Goal: Communication & Community: Answer question/provide support

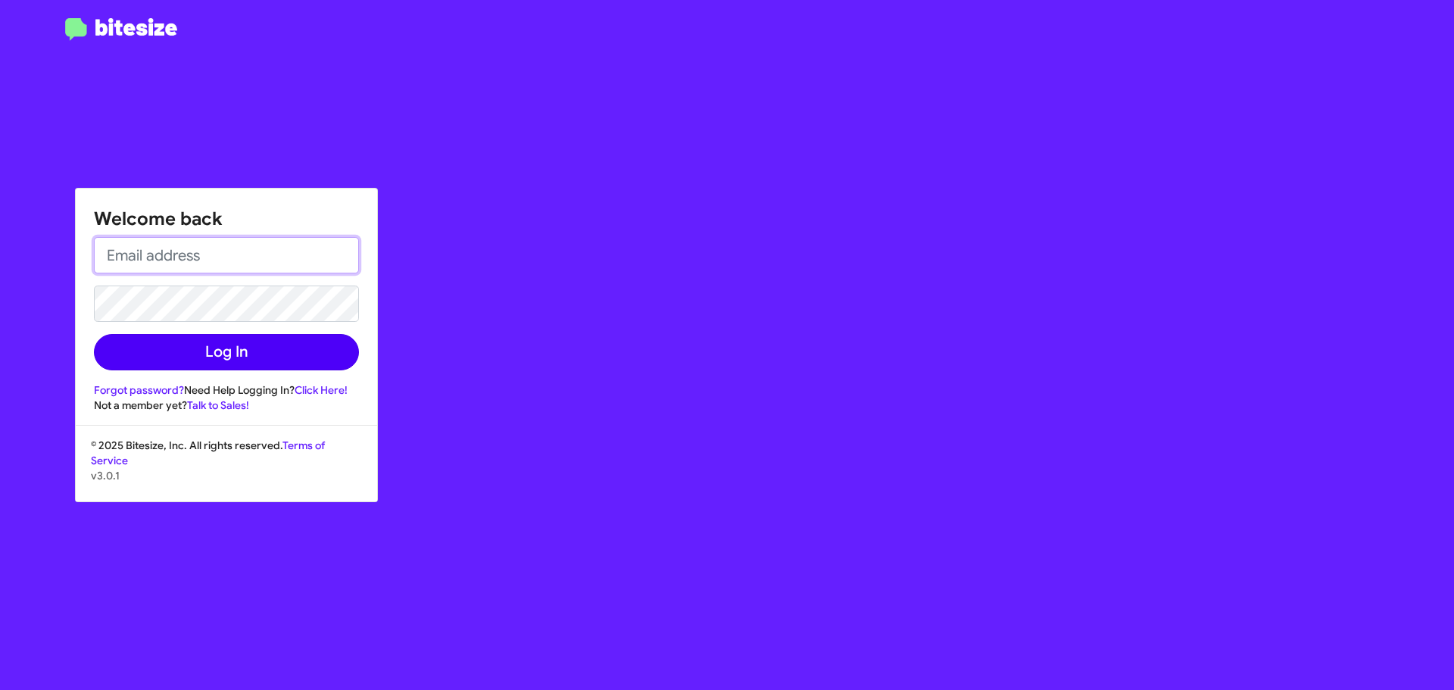
type input "[EMAIL_ADDRESS][DOMAIN_NAME]"
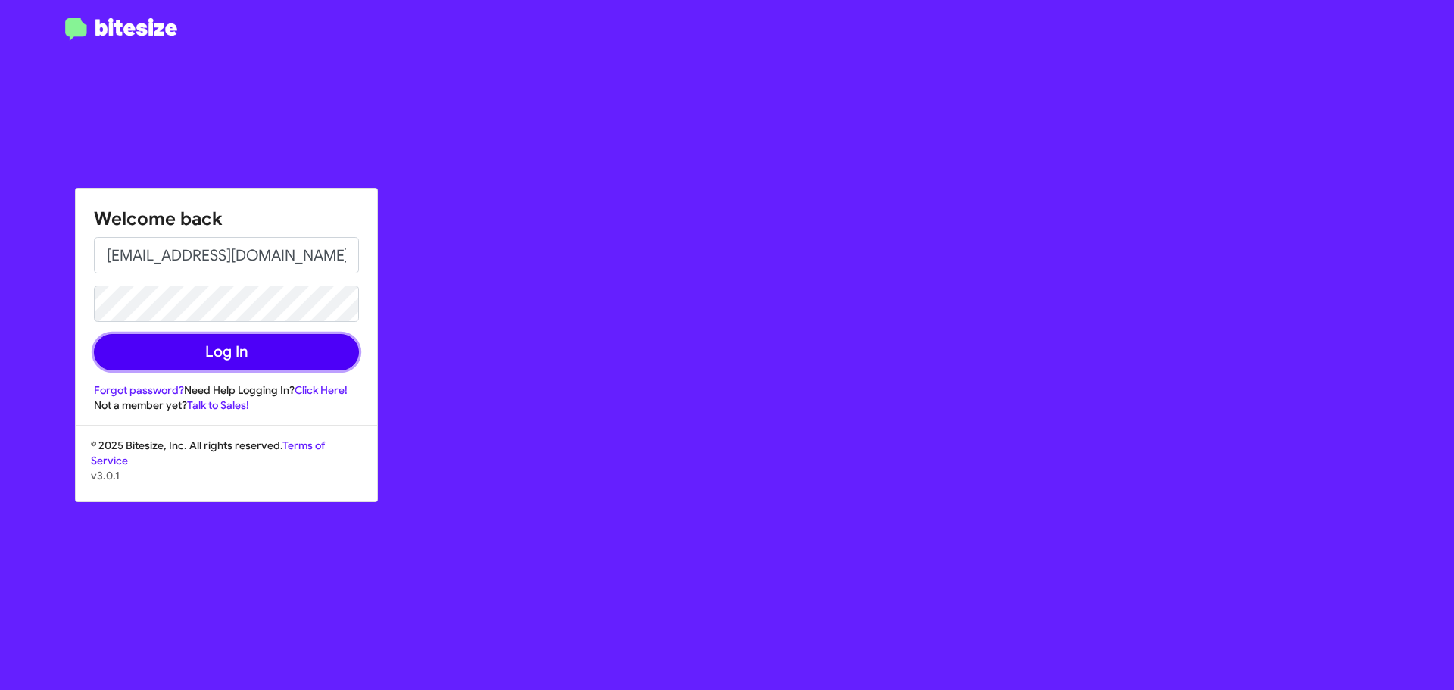
click at [196, 346] on button "Log In" at bounding box center [226, 352] width 265 height 36
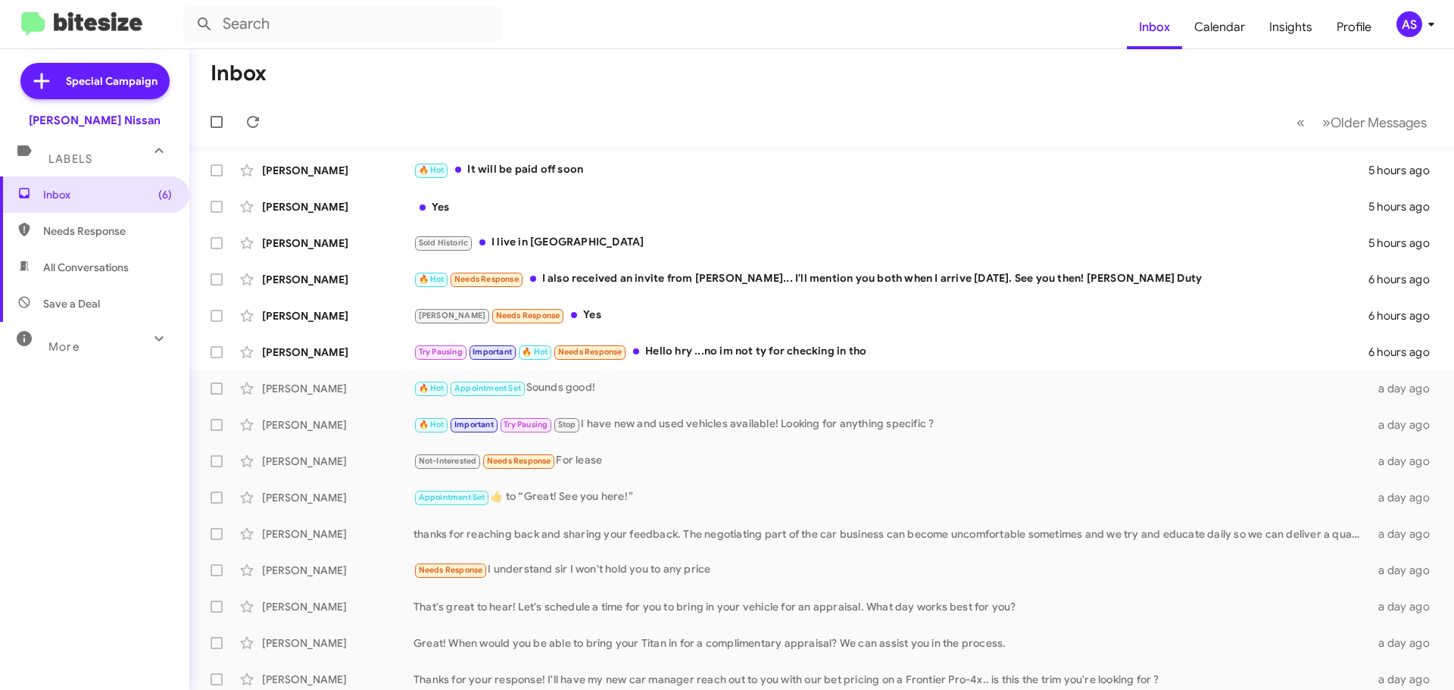
click at [52, 491] on div "Inbox (6) Needs Response All Conversations Save a Deal More Important 🔥 Hot App…" at bounding box center [94, 383] width 189 height 414
click at [156, 477] on div "Inbox (6) Needs Response All Conversations Save a Deal More Important 🔥 Hot App…" at bounding box center [94, 383] width 189 height 414
click at [145, 435] on div "Inbox (6) Needs Response All Conversations Save a Deal More Important 🔥 Hot App…" at bounding box center [94, 383] width 189 height 414
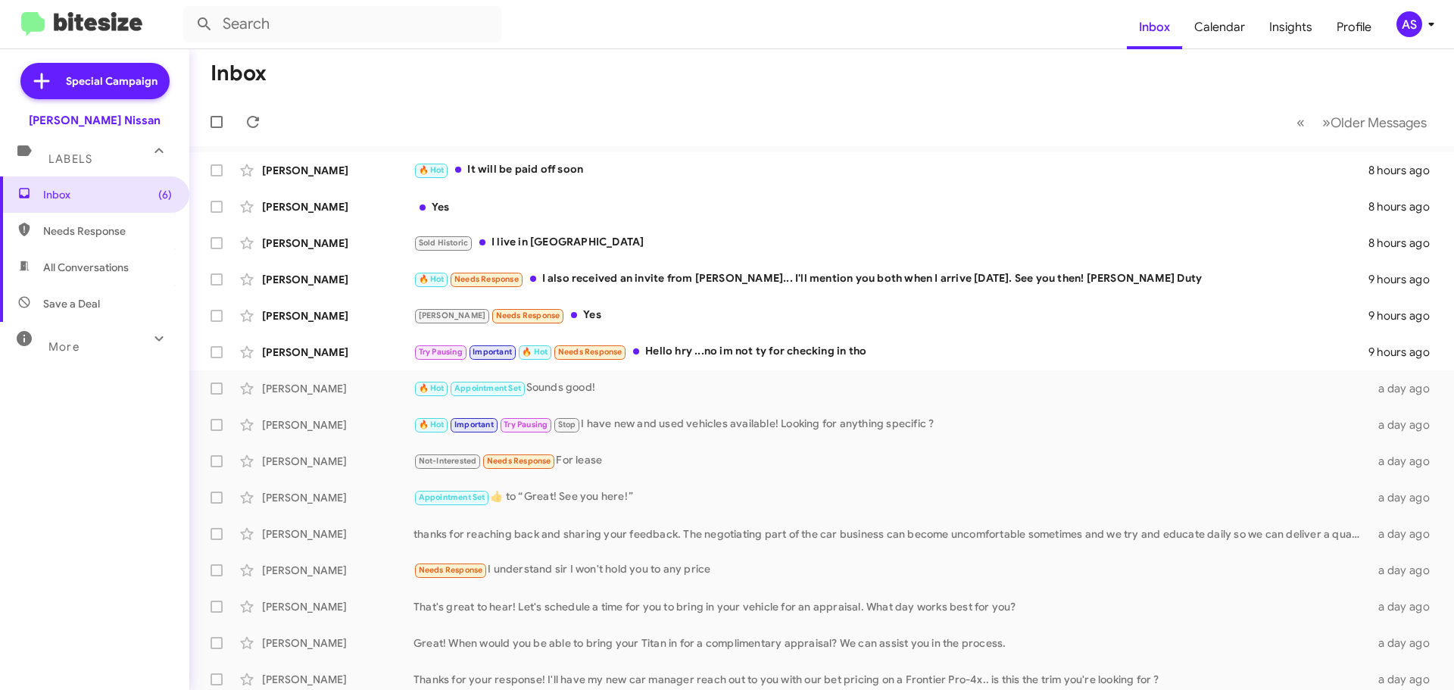
drag, startPoint x: 158, startPoint y: 669, endPoint x: 71, endPoint y: 647, distance: 89.1
click at [158, 669] on div "Special Campaign Baker Nissan Labels Inbox (6) Needs Response All Conversations…" at bounding box center [94, 366] width 189 height 635
